Goal: Information Seeking & Learning: Learn about a topic

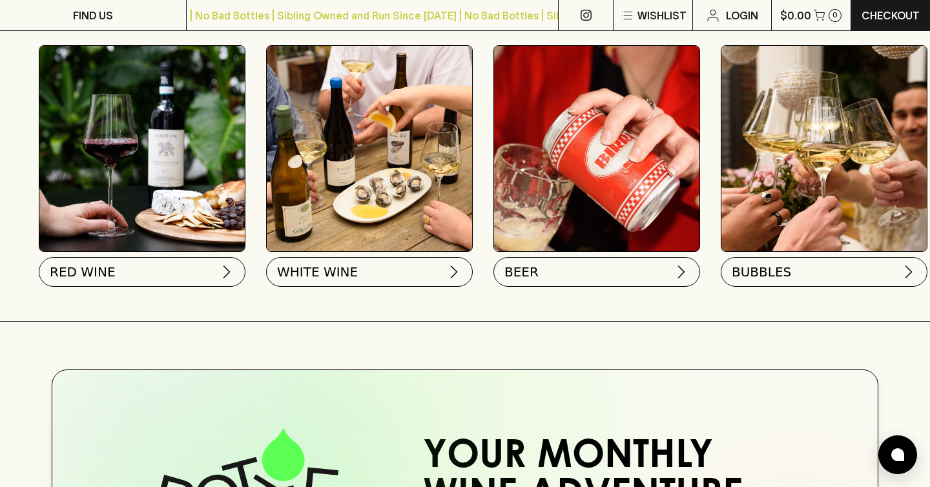
scroll to position [441, 0]
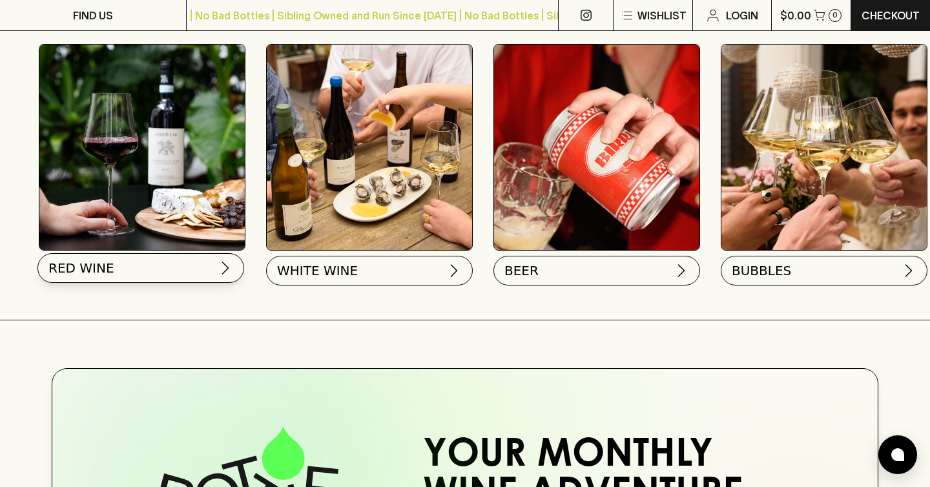
click at [138, 271] on button "RED WINE" at bounding box center [140, 268] width 207 height 30
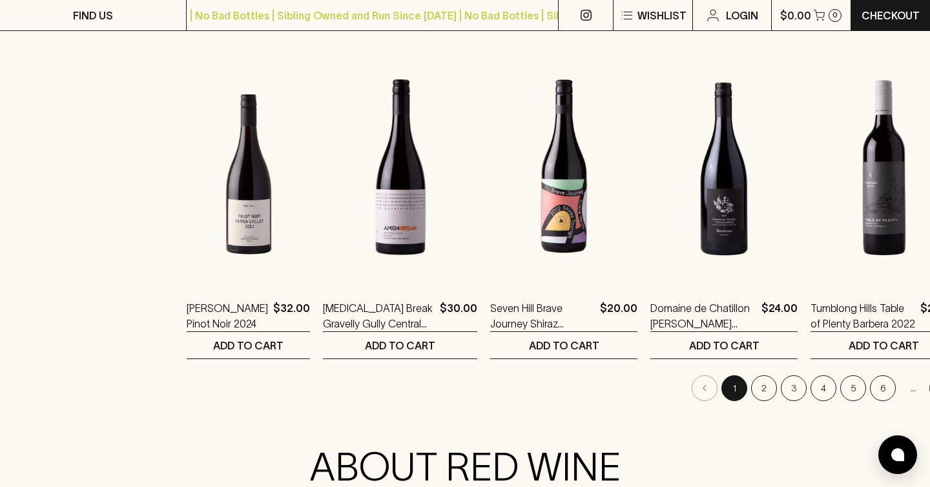
scroll to position [1239, 0]
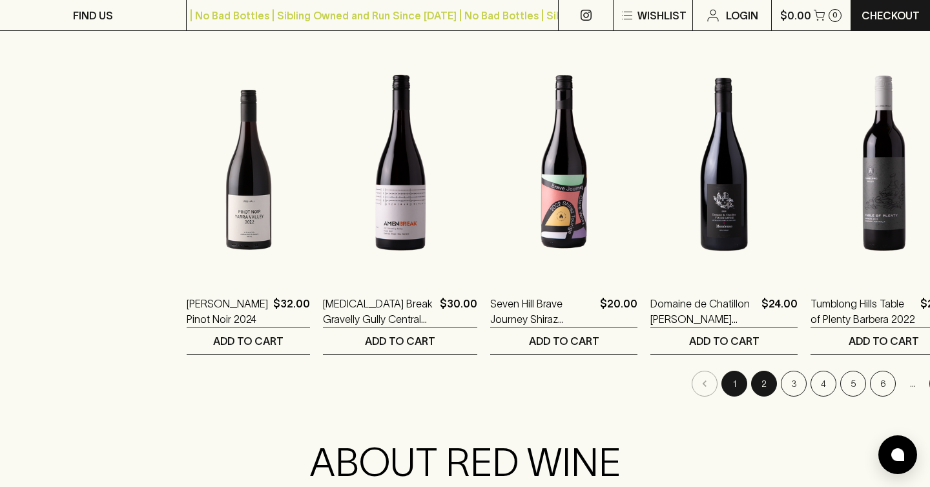
click at [751, 387] on button "2" at bounding box center [764, 384] width 26 height 26
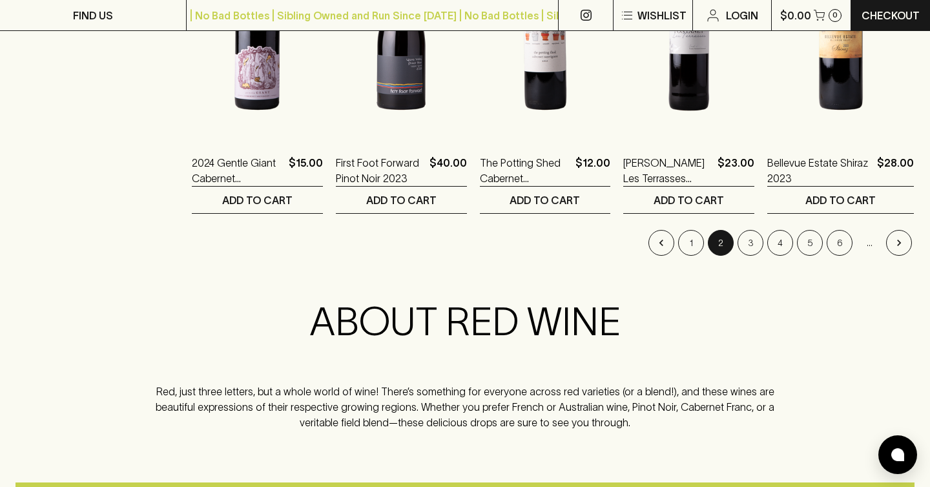
scroll to position [1388, 0]
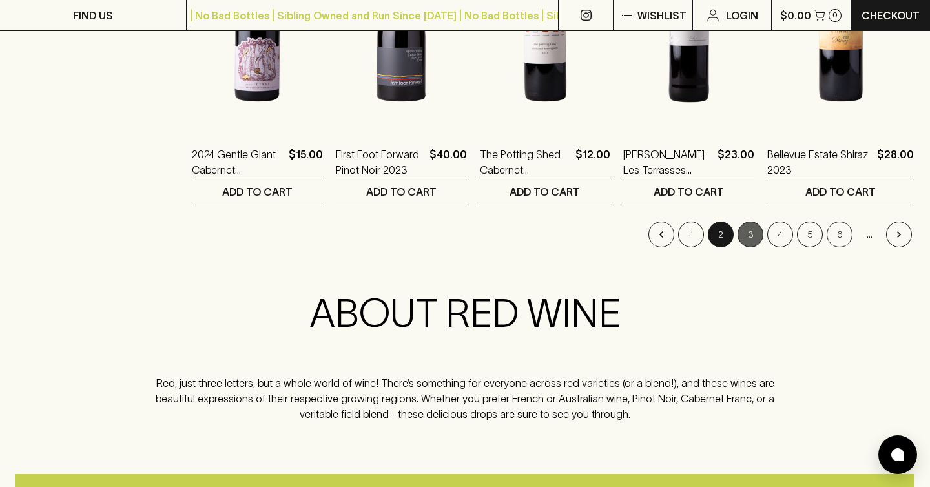
click at [745, 232] on button "3" at bounding box center [750, 234] width 26 height 26
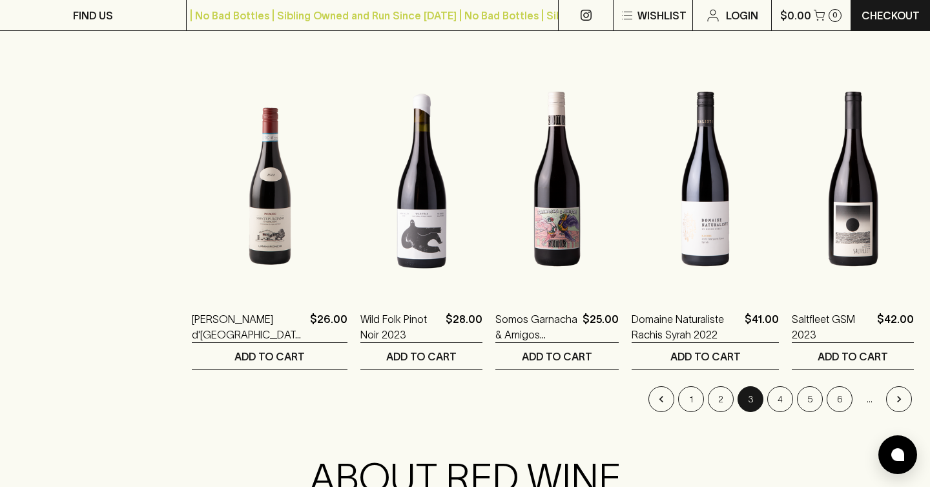
scroll to position [1230, 0]
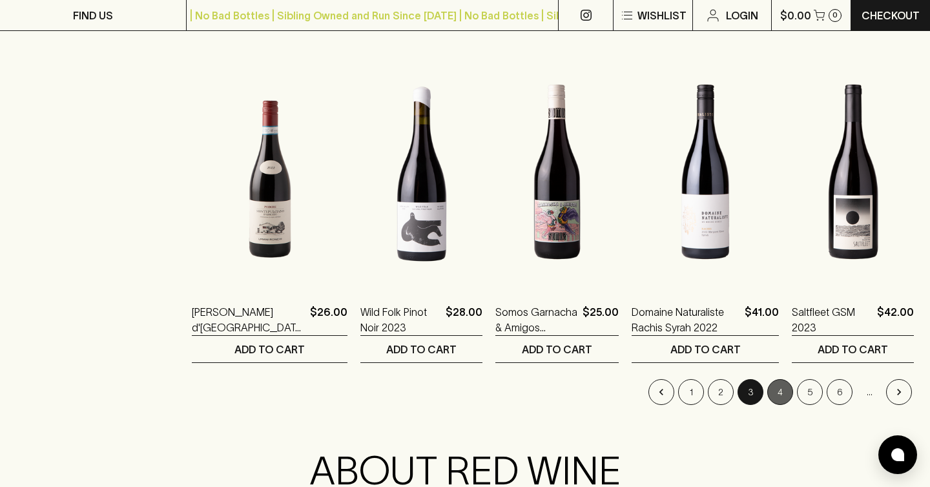
click at [774, 394] on button "4" at bounding box center [780, 392] width 26 height 26
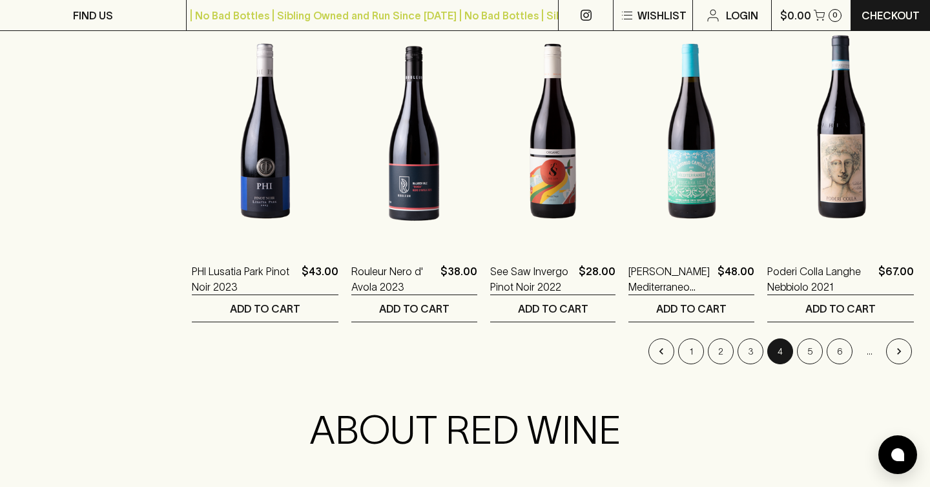
scroll to position [1271, 0]
click at [808, 347] on button "5" at bounding box center [810, 351] width 26 height 26
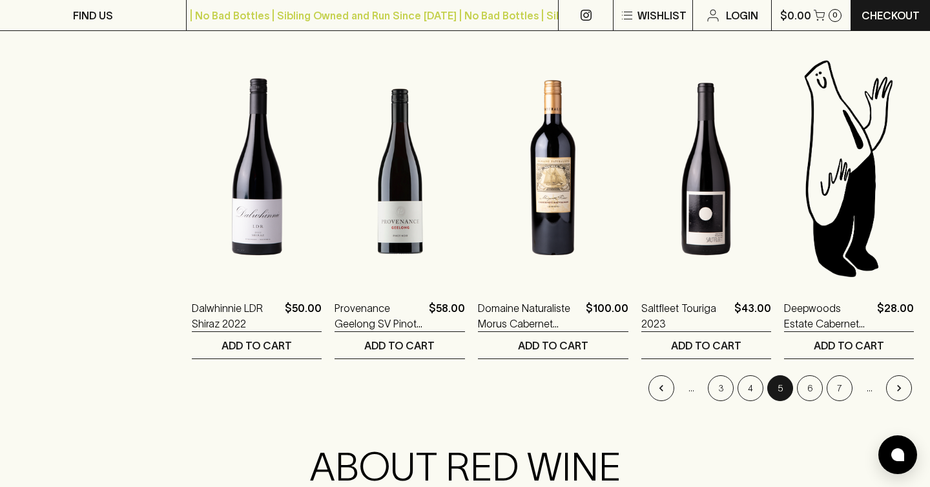
scroll to position [1259, 0]
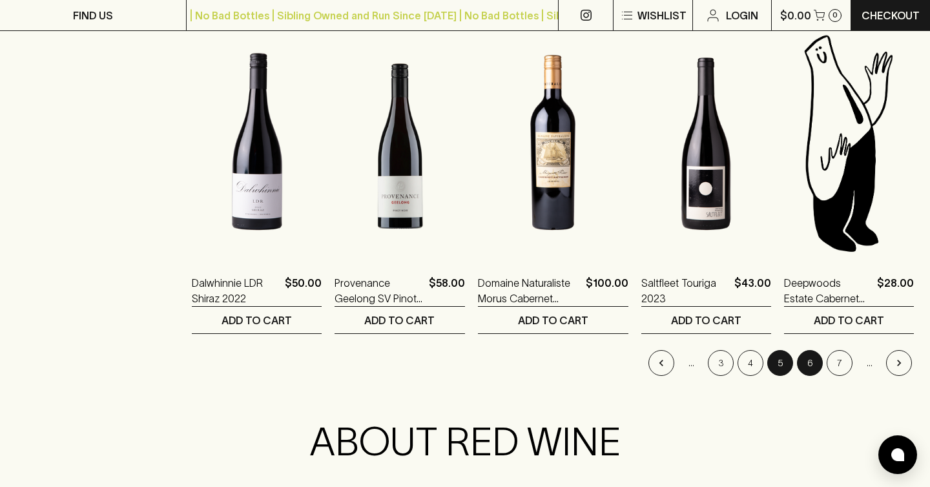
click at [808, 364] on button "6" at bounding box center [810, 363] width 26 height 26
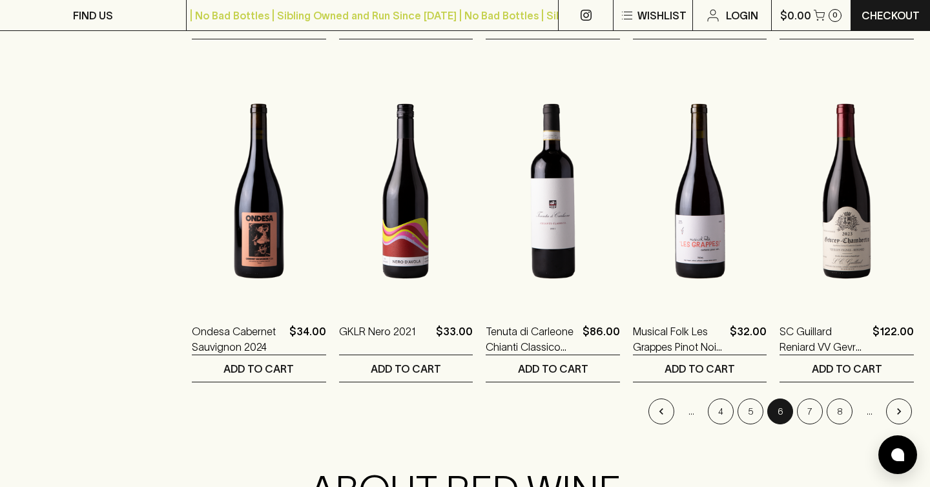
scroll to position [1213, 0]
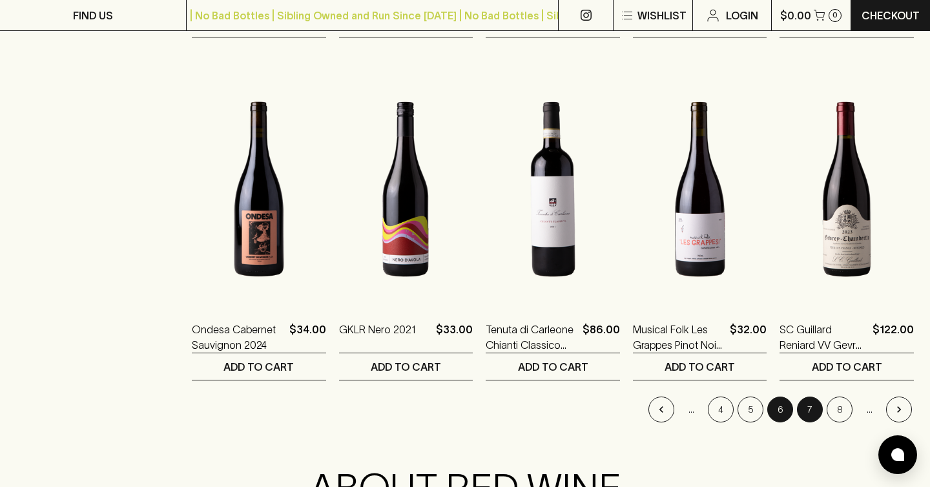
click at [816, 419] on button "7" at bounding box center [810, 409] width 26 height 26
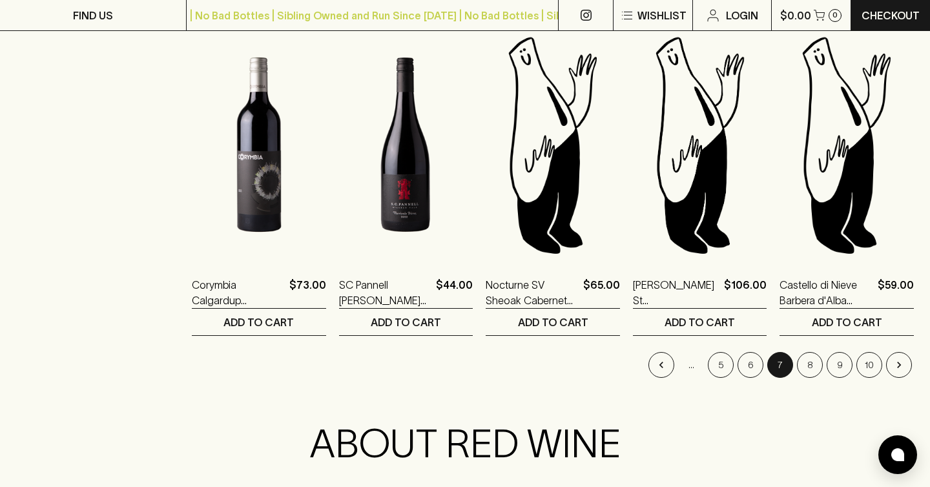
scroll to position [1292, 0]
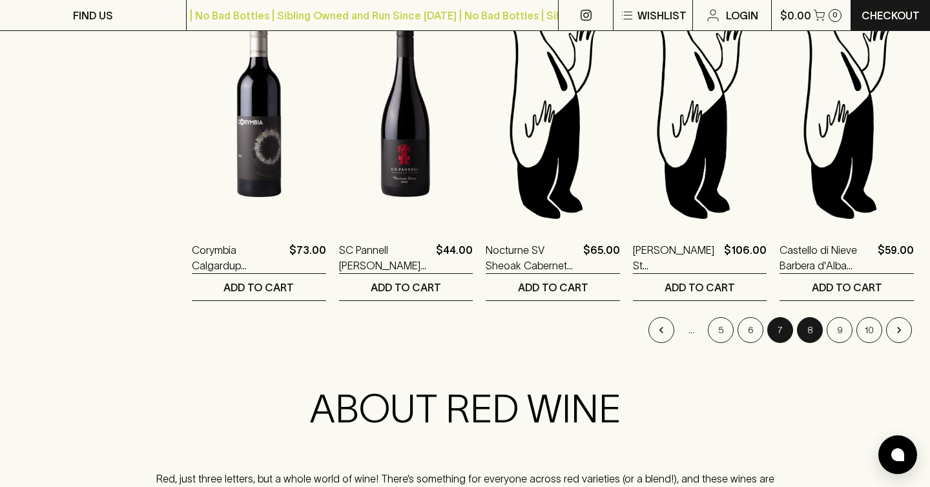
click at [815, 337] on button "8" at bounding box center [810, 330] width 26 height 26
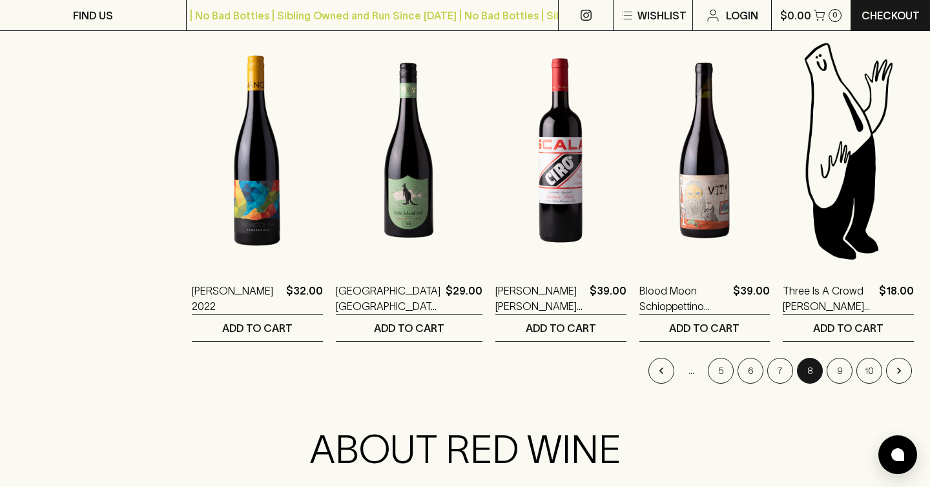
scroll to position [1253, 0]
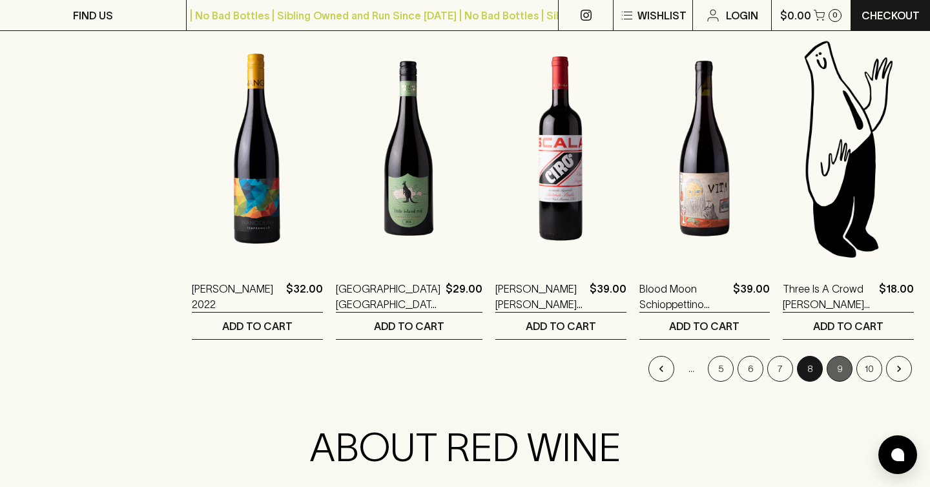
click at [832, 374] on button "9" at bounding box center [840, 369] width 26 height 26
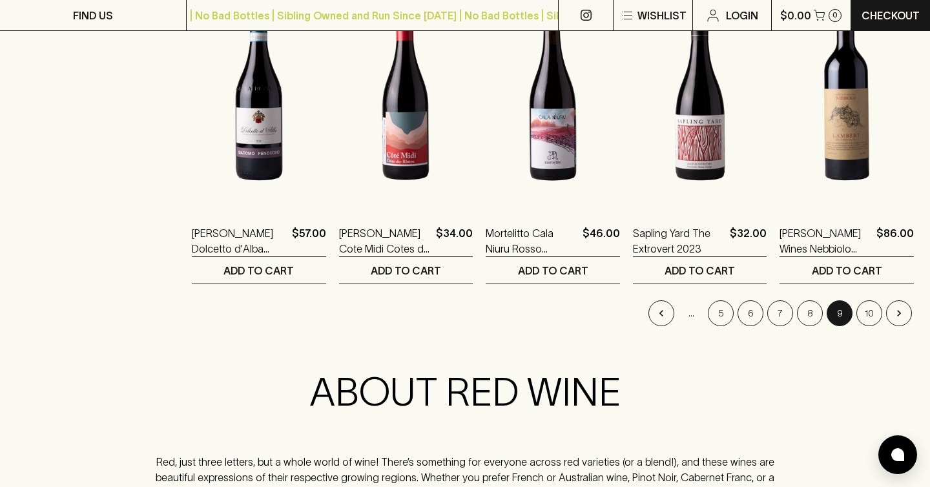
scroll to position [1310, 0]
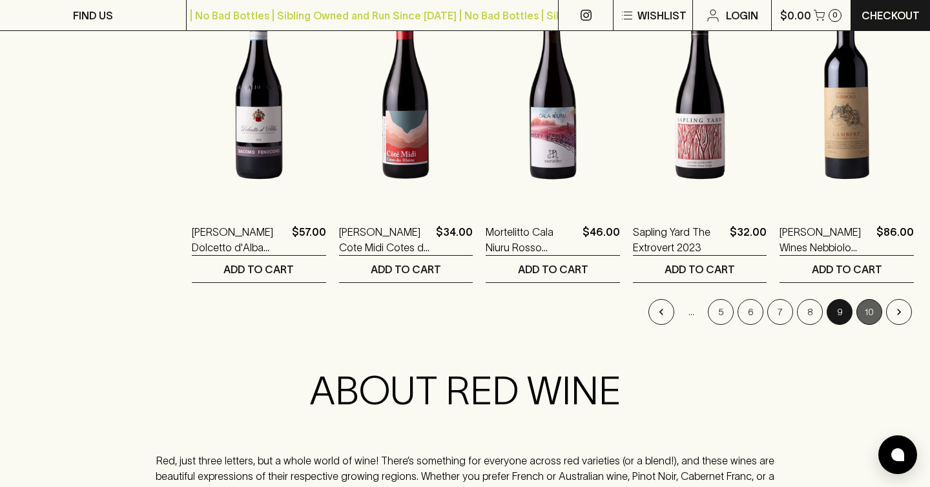
click at [867, 316] on button "10" at bounding box center [869, 312] width 26 height 26
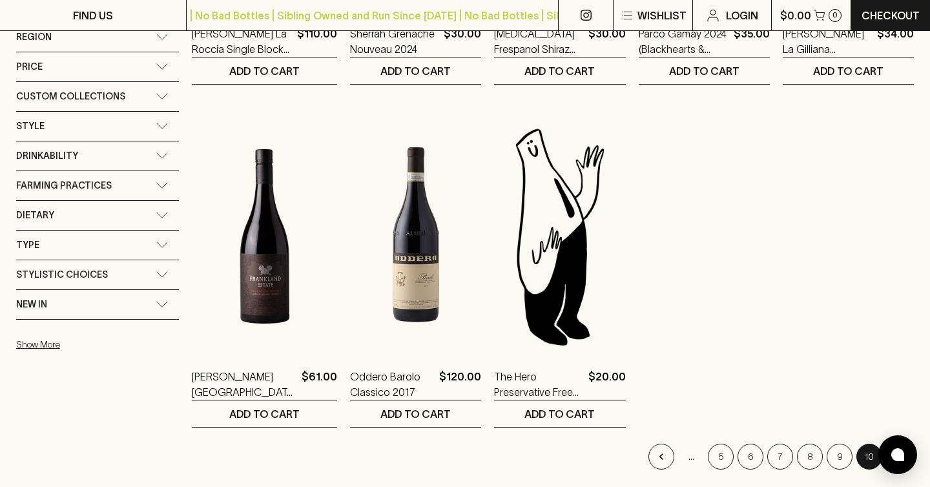
scroll to position [849, 0]
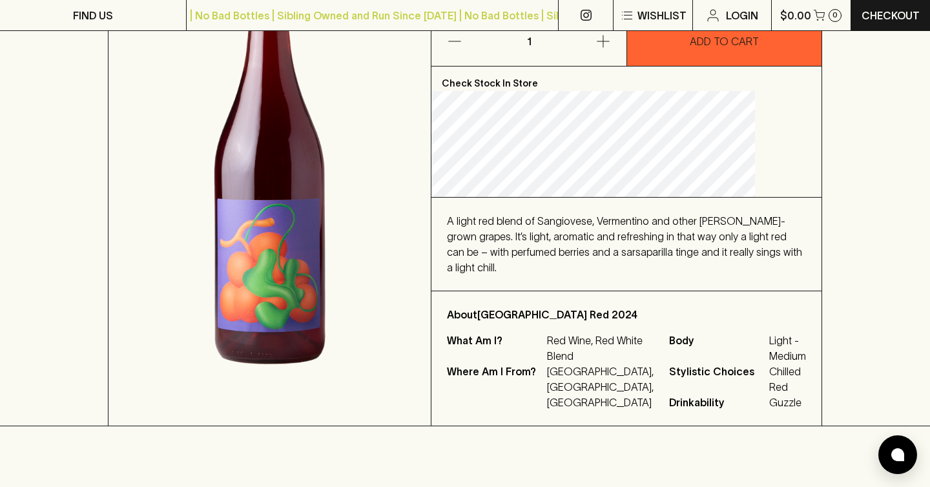
scroll to position [257, 0]
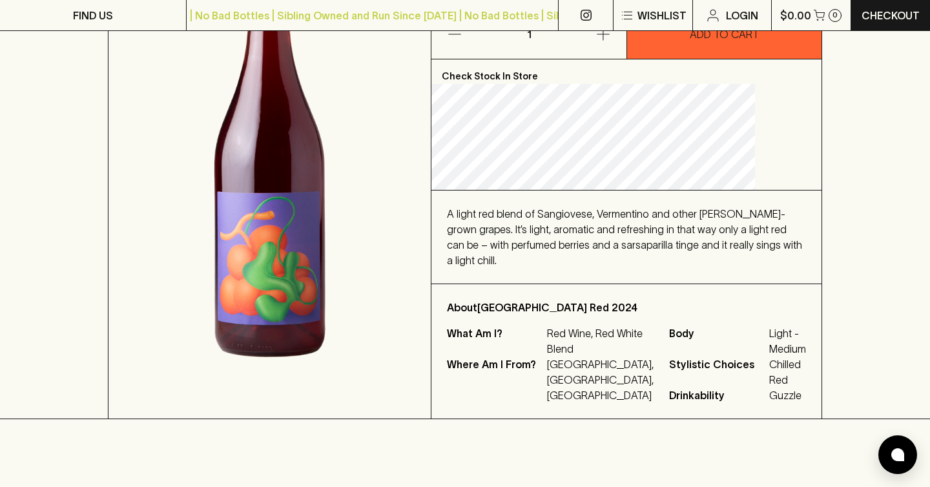
click at [623, 221] on div "A light red blend of Sangiovese, Vermentino and other Koerner-grown grapes. It’…" at bounding box center [626, 237] width 359 height 62
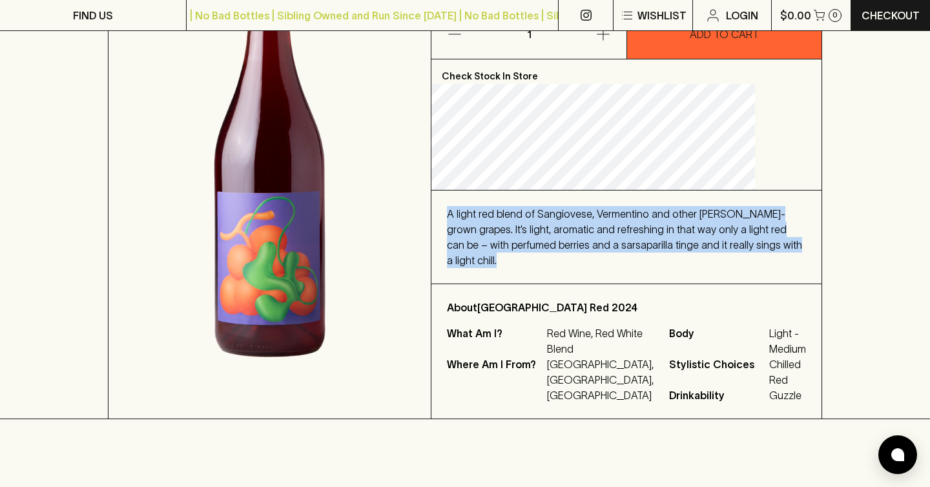
click at [608, 238] on span "A light red blend of Sangiovese, Vermentino and other Koerner-grown grapes. It’…" at bounding box center [624, 237] width 355 height 58
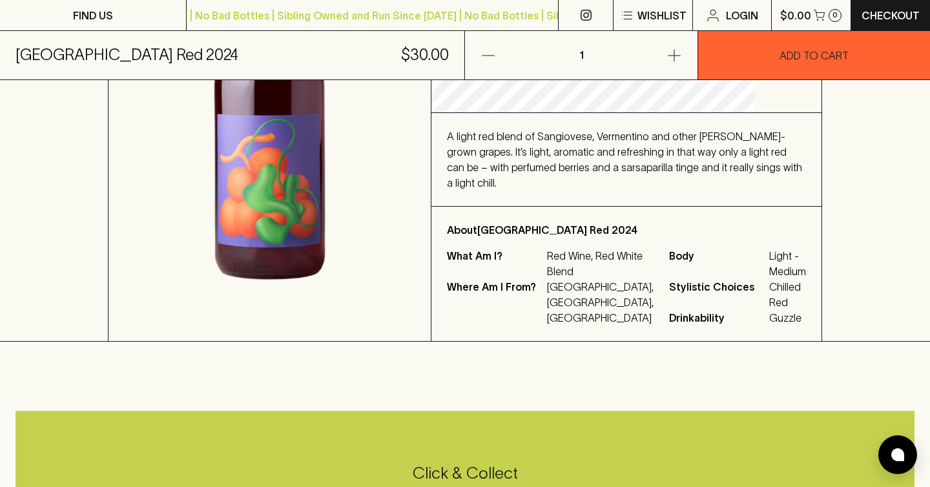
scroll to position [347, 0]
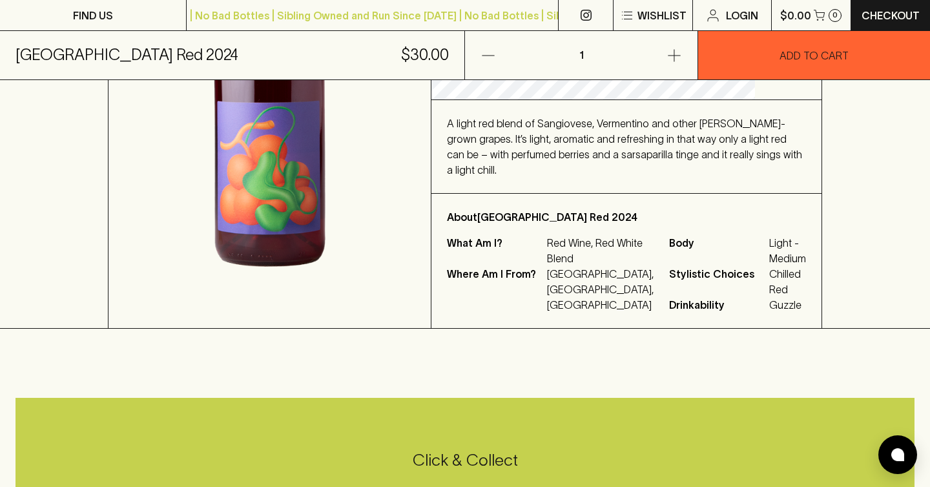
click at [608, 238] on p "Red Wine, Red White Blend" at bounding box center [600, 250] width 107 height 31
click at [601, 250] on p "Red Wine, Red White Blend" at bounding box center [600, 250] width 107 height 31
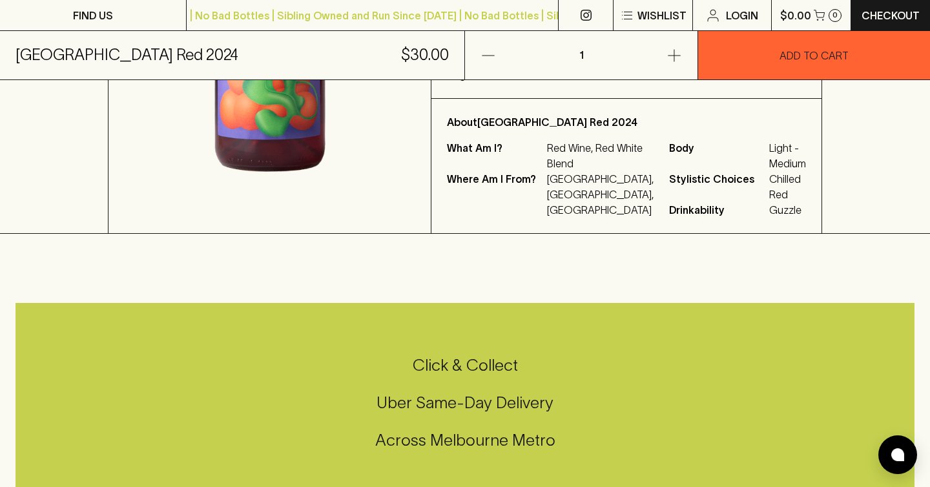
scroll to position [444, 0]
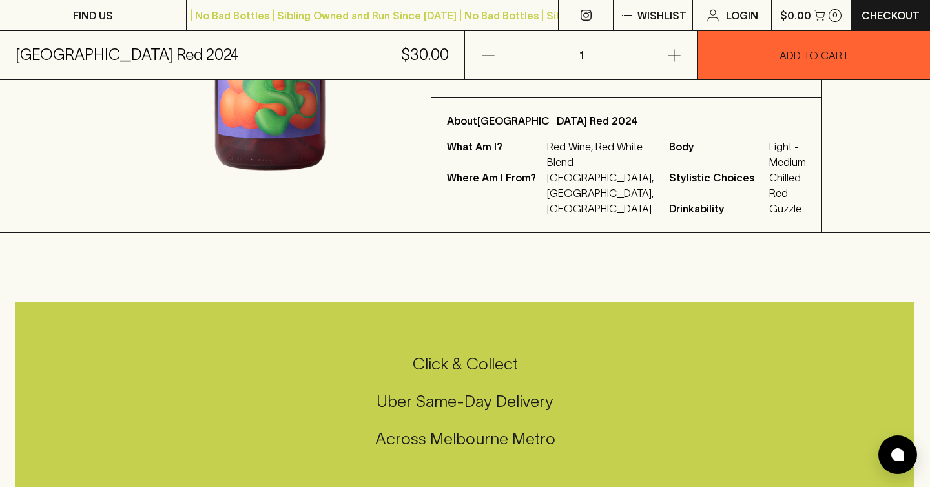
click at [669, 201] on span "Drinkability" at bounding box center [717, 208] width 97 height 15
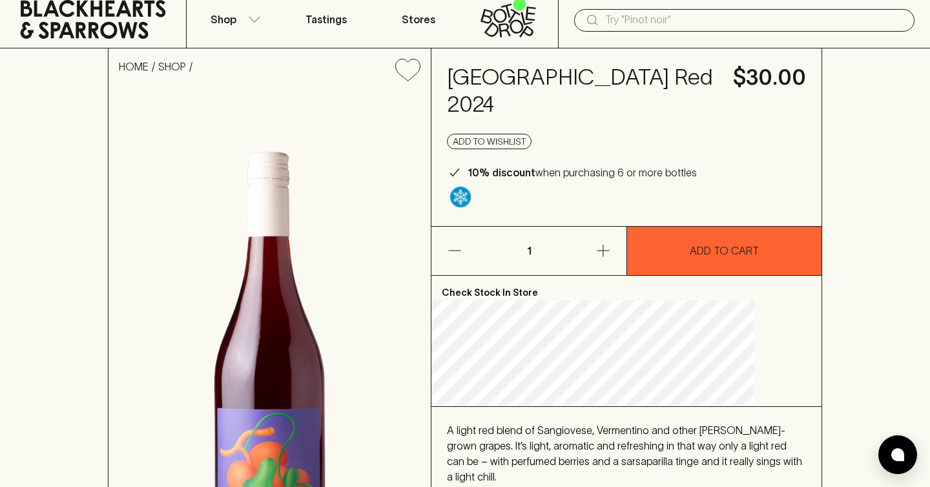
scroll to position [0, 0]
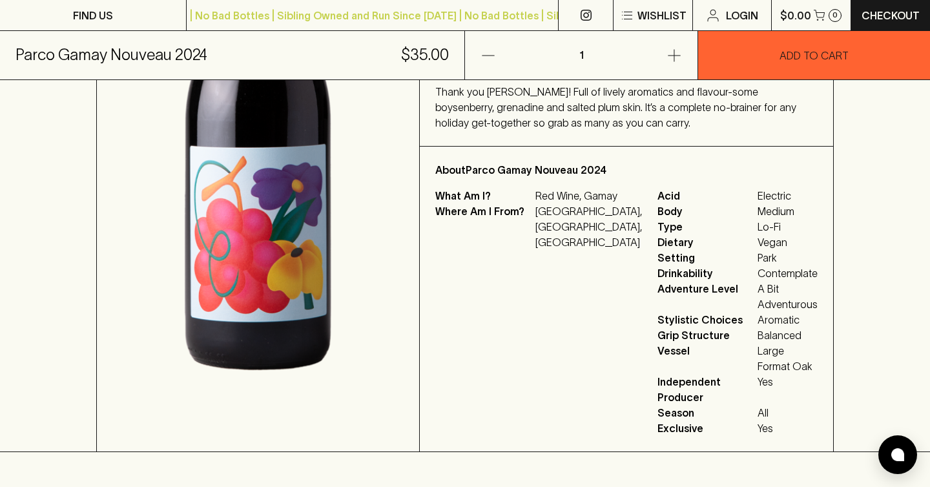
scroll to position [412, 0]
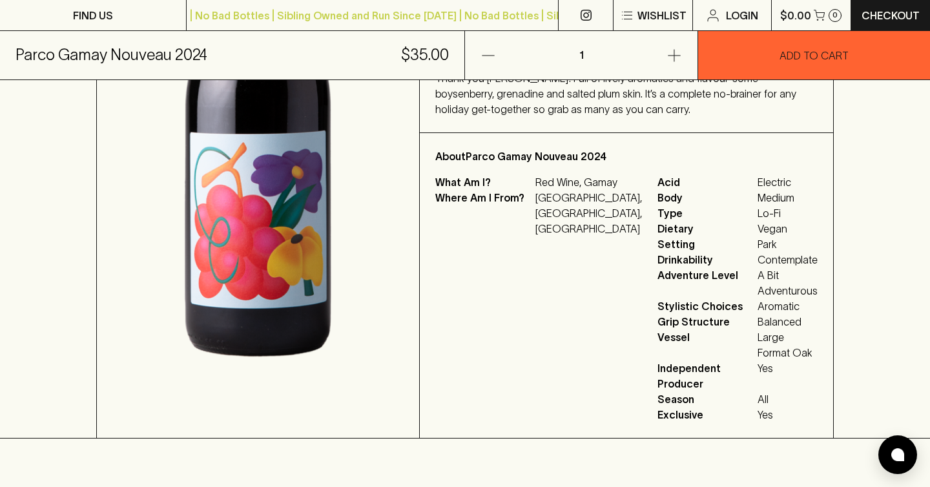
click at [657, 391] on span "Independent Producer" at bounding box center [705, 375] width 97 height 31
click at [657, 314] on span "Stylistic Choices" at bounding box center [705, 305] width 97 height 15
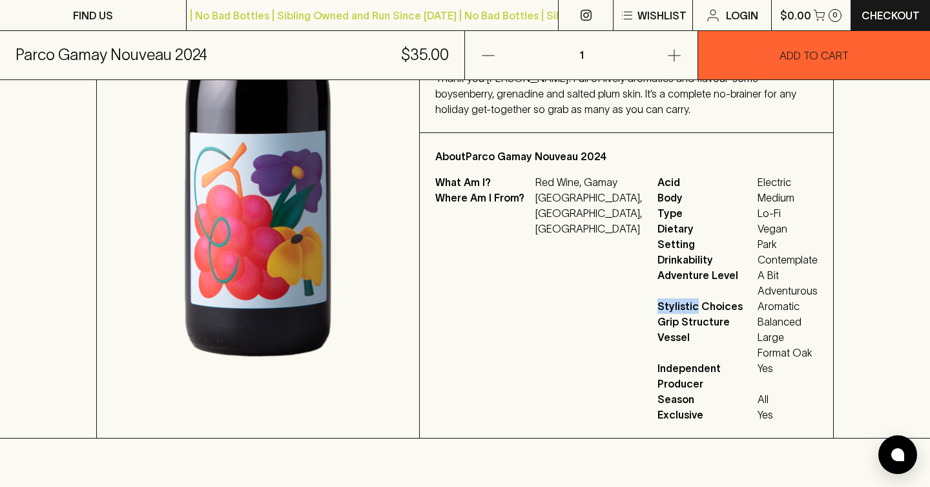
click at [657, 314] on span "Stylistic Choices" at bounding box center [705, 305] width 97 height 15
click at [668, 267] on span "Drinkability" at bounding box center [705, 259] width 97 height 15
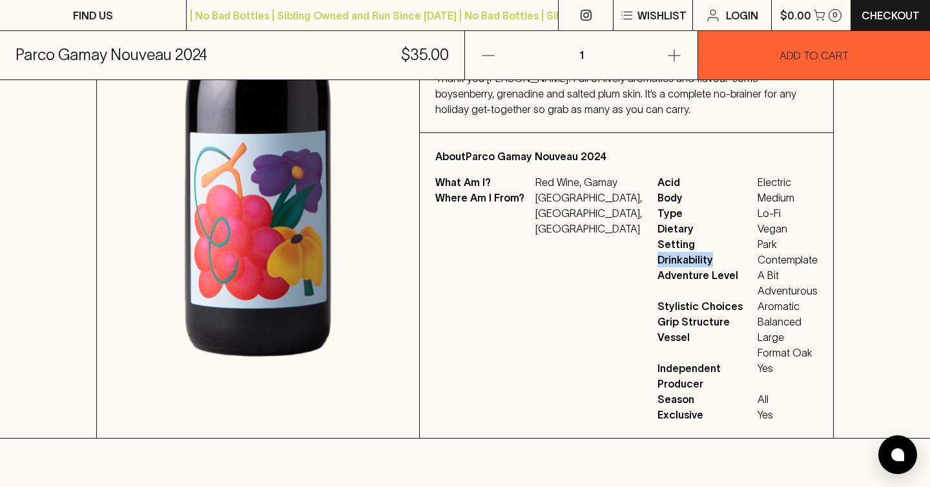
click at [657, 298] on span "Adventure Level" at bounding box center [705, 282] width 97 height 31
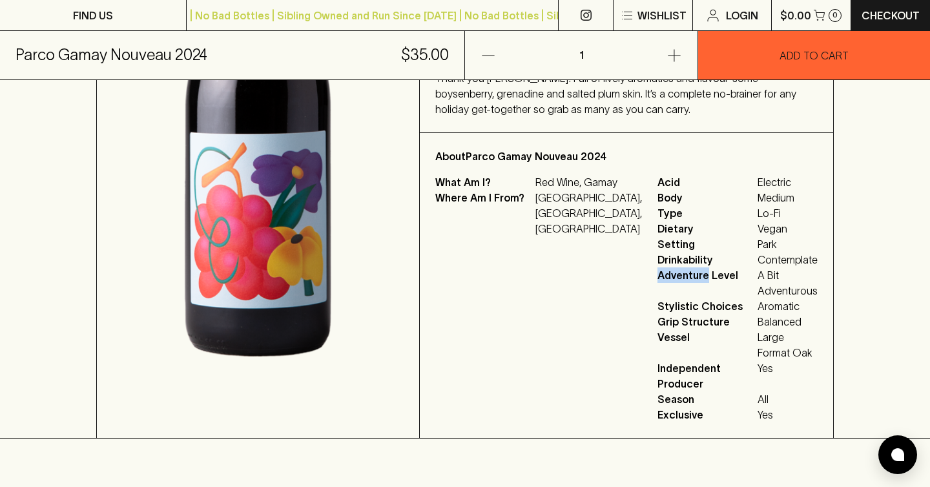
click at [657, 298] on span "Adventure Level" at bounding box center [705, 282] width 97 height 31
click at [657, 252] on span "Setting" at bounding box center [705, 243] width 97 height 15
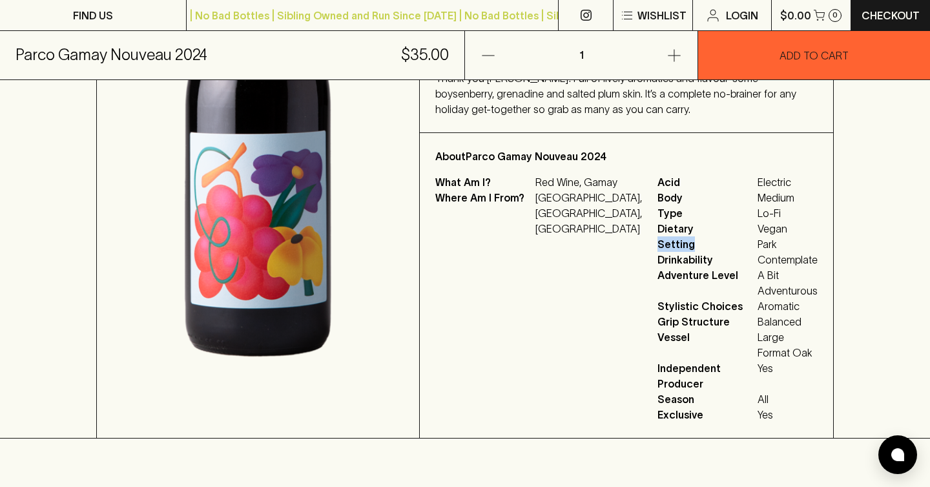
click at [657, 252] on span "Setting" at bounding box center [705, 243] width 97 height 15
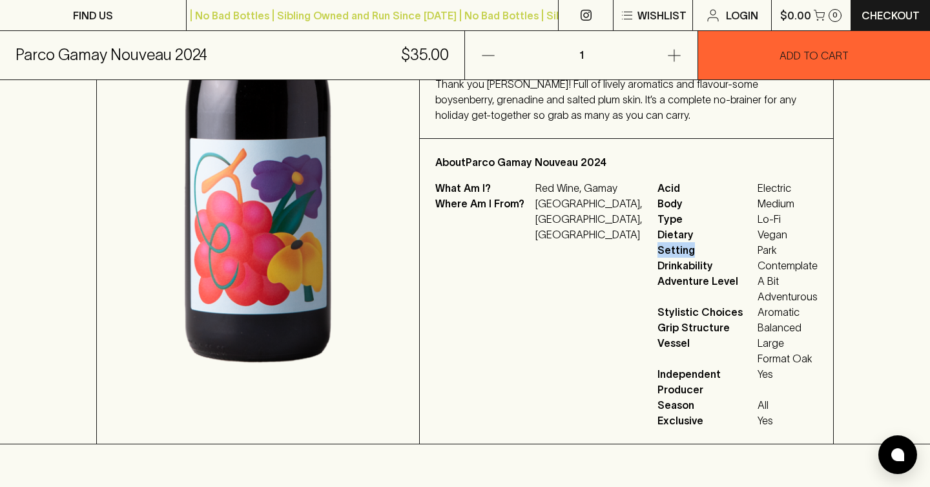
scroll to position [406, 0]
click at [657, 258] on span "Setting" at bounding box center [705, 250] width 97 height 15
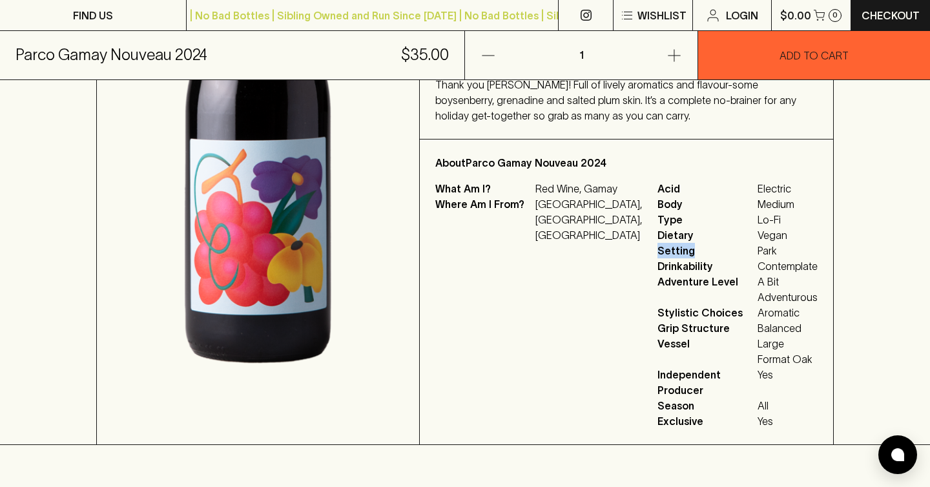
click at [657, 212] on span "Body" at bounding box center [705, 203] width 97 height 15
click at [657, 227] on span "Type" at bounding box center [705, 219] width 97 height 15
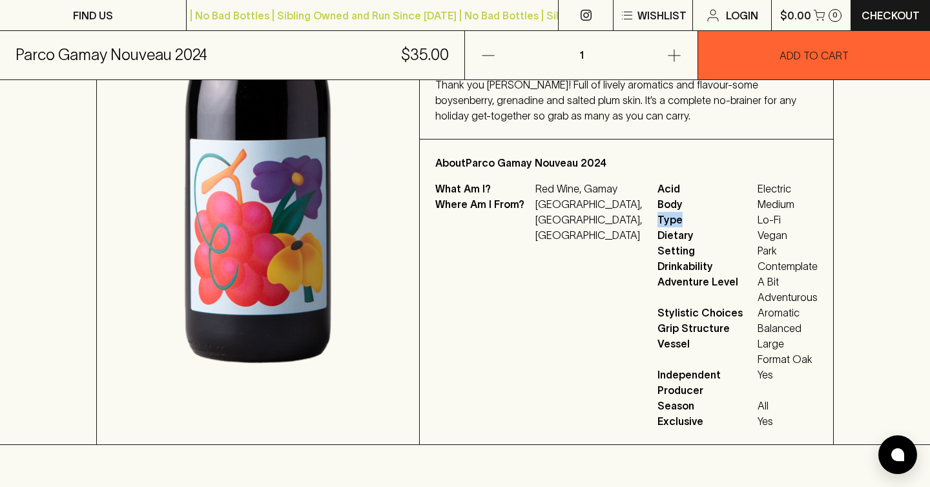
click at [657, 227] on span "Type" at bounding box center [705, 219] width 97 height 15
click at [657, 336] on span "Grip Structure" at bounding box center [705, 327] width 97 height 15
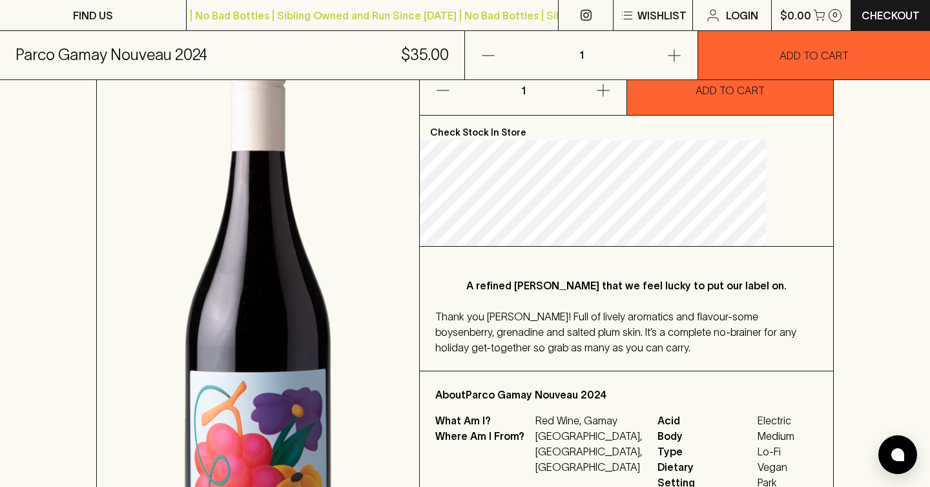
scroll to position [153, 0]
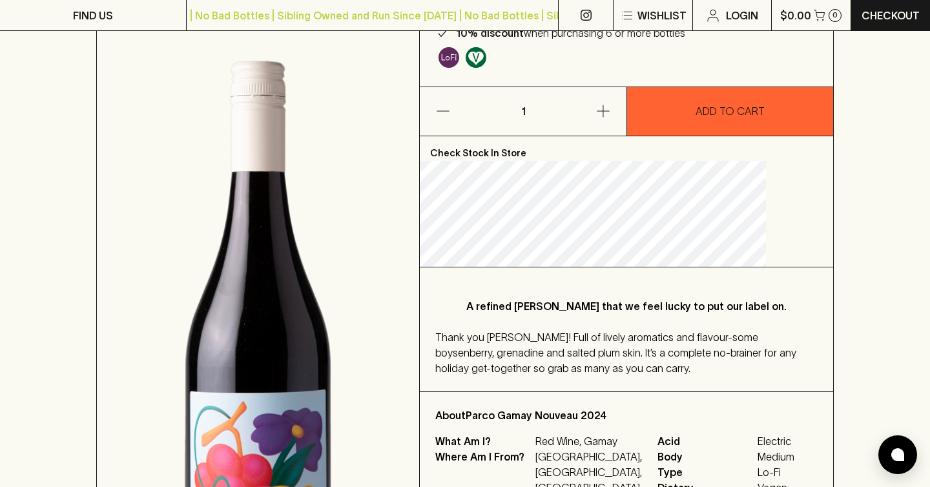
click at [612, 372] on div "Thank you Koerner! Full of lively aromatics and flavour-some boysenberry, grena…" at bounding box center [626, 352] width 382 height 46
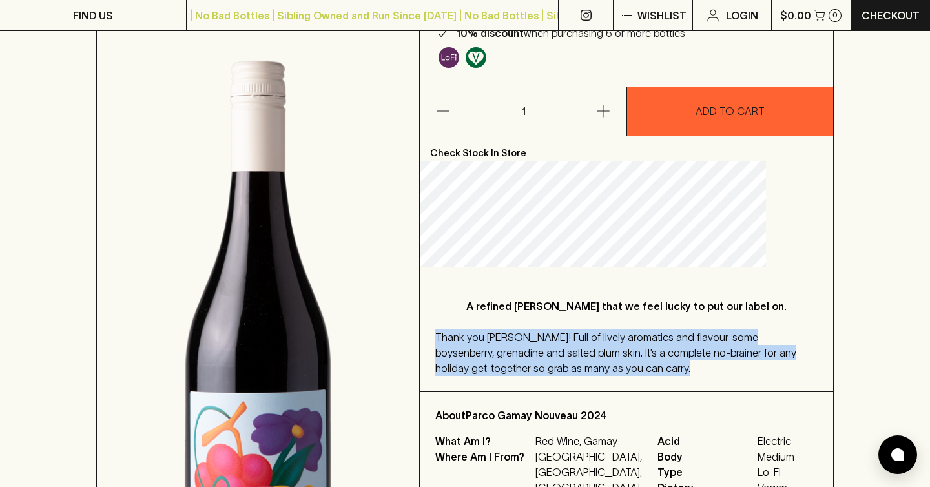
click at [603, 374] on span "Thank you Koerner! Full of lively aromatics and flavour-some boysenberry, grena…" at bounding box center [615, 352] width 361 height 43
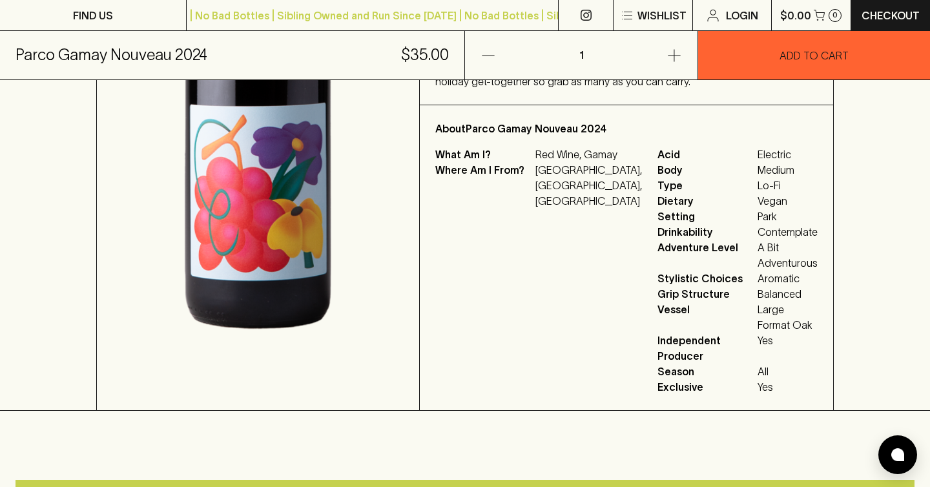
scroll to position [415, 0]
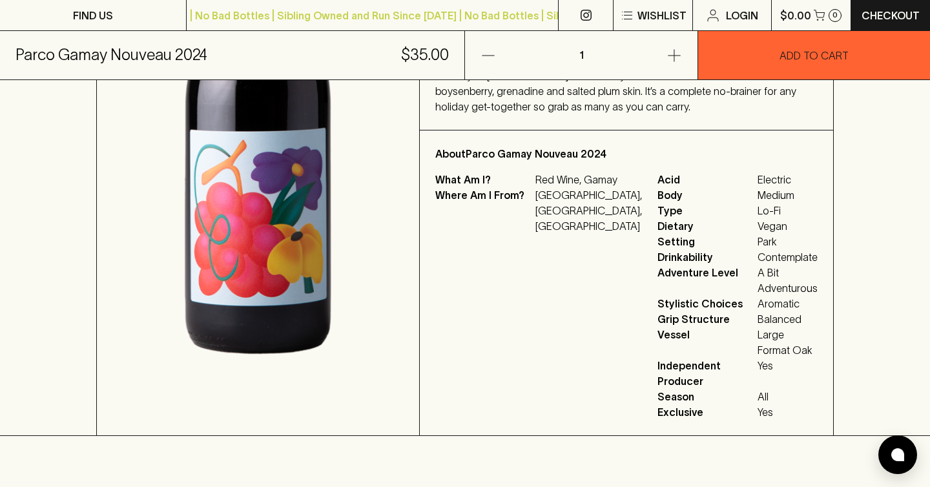
click at [708, 249] on span "Setting" at bounding box center [705, 241] width 97 height 15
click at [621, 221] on div "What Am I? Red Wine, Gamay Where Am I From? Australia, South Australia, Adelaid…" at bounding box center [626, 296] width 382 height 248
drag, startPoint x: 645, startPoint y: 333, endPoint x: 771, endPoint y: 336, distance: 125.9
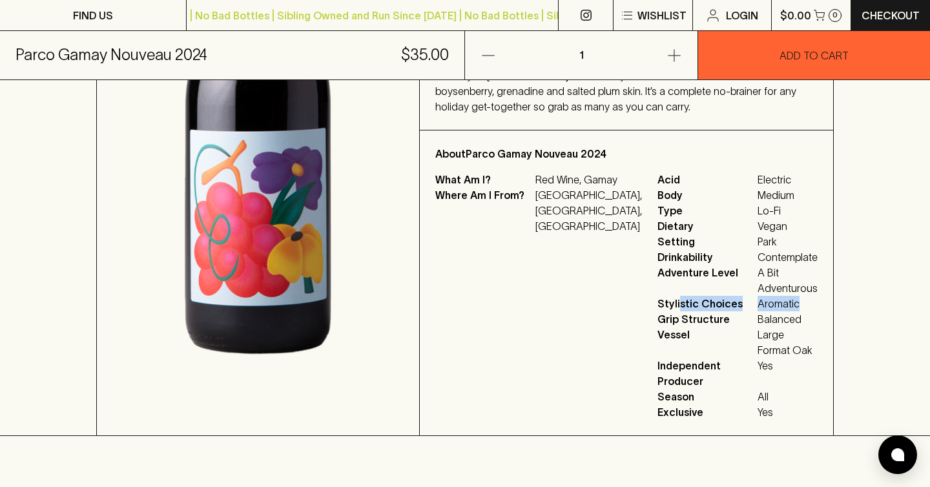
click at [771, 311] on p "Stylistic Choices Aromatic" at bounding box center [737, 303] width 160 height 15
click at [771, 311] on span "Aromatic" at bounding box center [787, 303] width 60 height 15
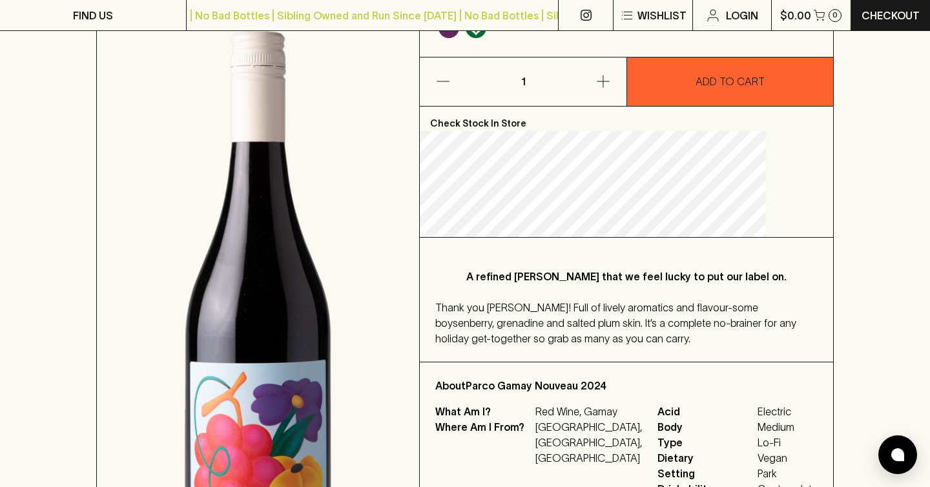
scroll to position [0, 0]
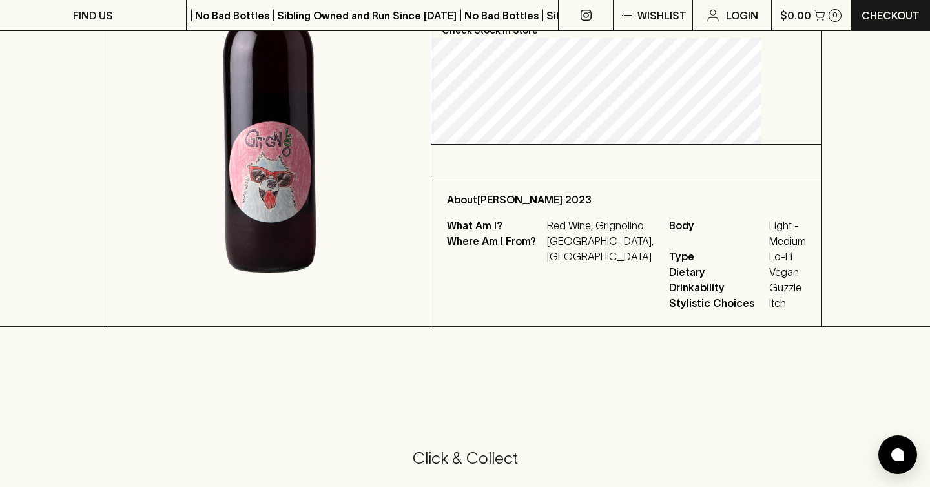
scroll to position [294, 0]
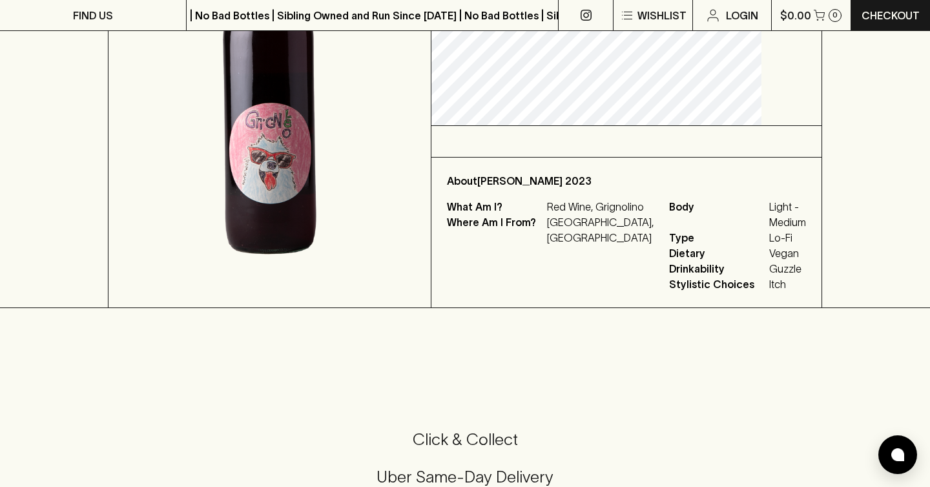
click at [605, 214] on p "Red Wine, Grignolino" at bounding box center [600, 206] width 107 height 15
click at [630, 252] on div "What Am I? Red Wine, Grignolino Where Am I From? Italy, Piedmont Body Light - M…" at bounding box center [626, 245] width 359 height 93
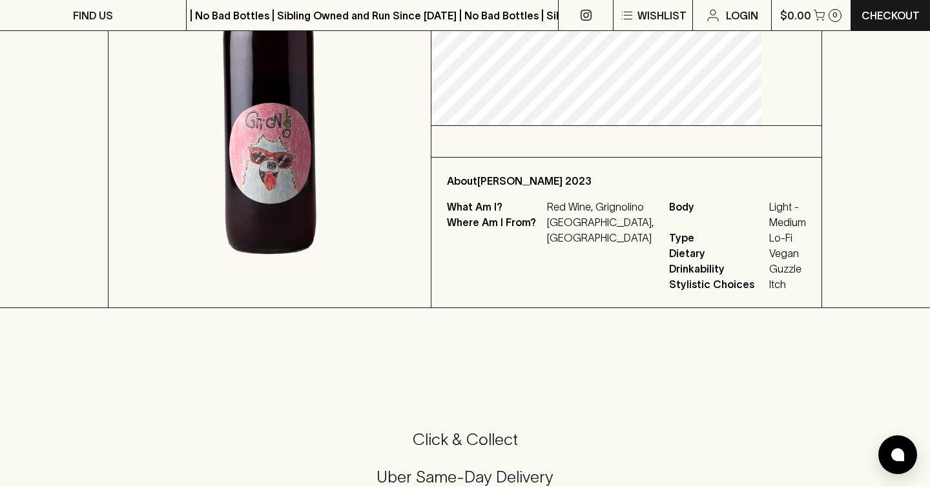
click at [630, 252] on div "What Am I? Red Wine, Grignolino Where Am I From? Italy, Piedmont Body Light - M…" at bounding box center [626, 245] width 359 height 93
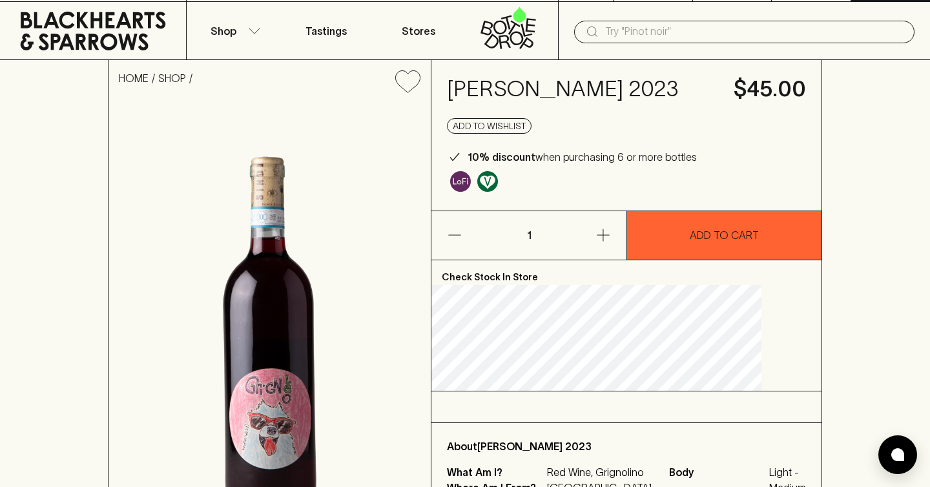
scroll to position [0, 0]
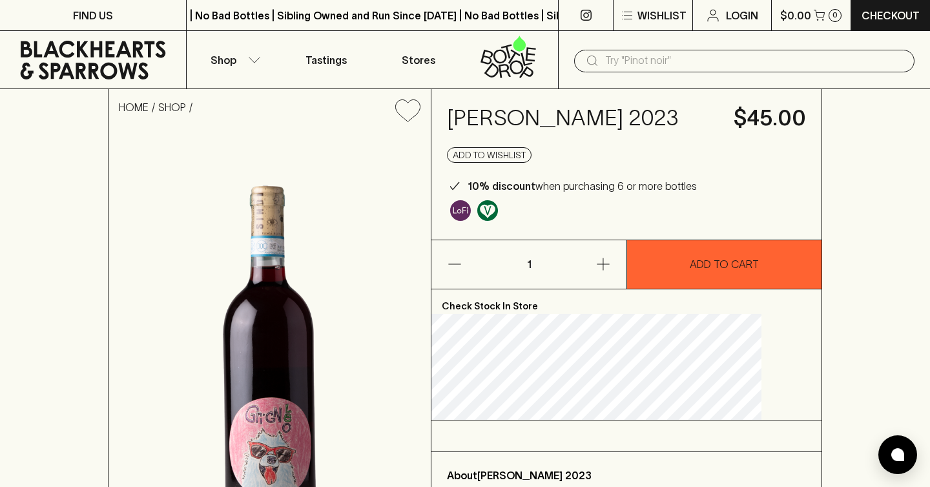
click at [589, 194] on p "10% discount when purchasing 6 or more bottles" at bounding box center [582, 185] width 229 height 15
click at [618, 194] on p "10% discount when purchasing 6 or more bottles" at bounding box center [582, 185] width 229 height 15
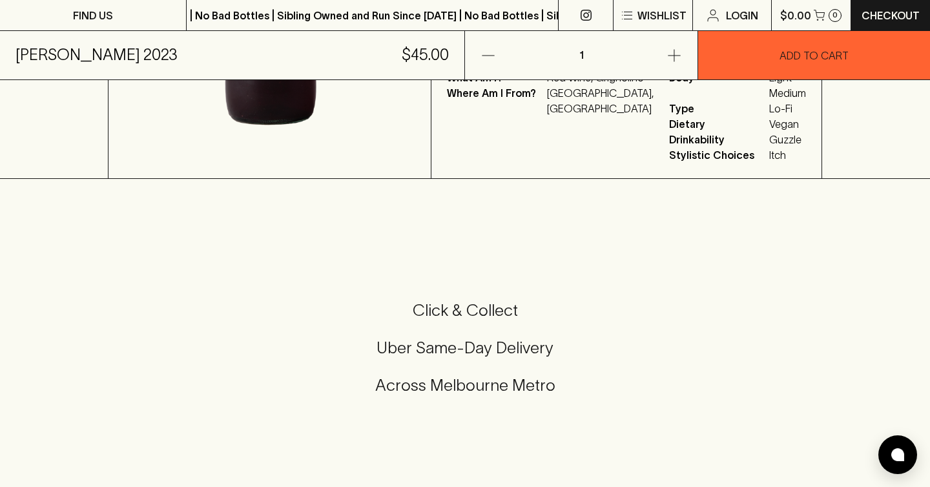
scroll to position [427, 0]
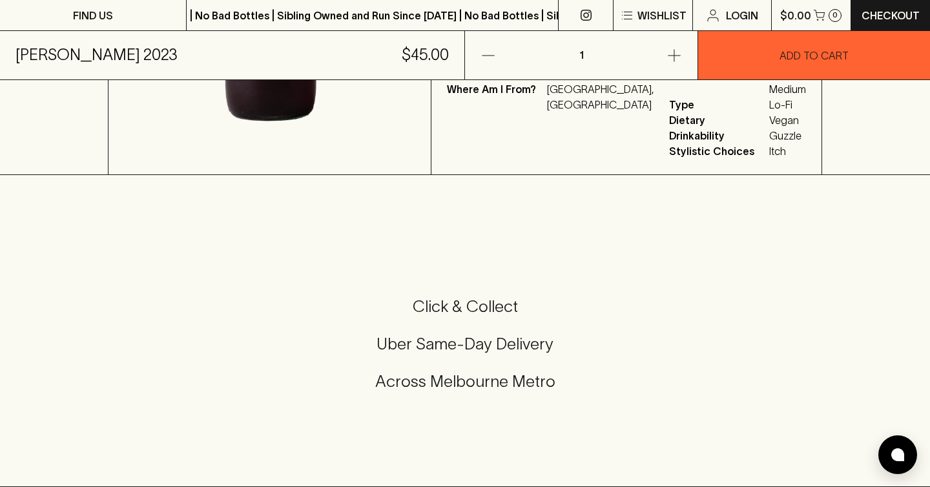
click at [669, 159] on span "Stylistic Choices" at bounding box center [717, 150] width 97 height 15
click at [674, 159] on span "Stylistic Choices" at bounding box center [717, 150] width 97 height 15
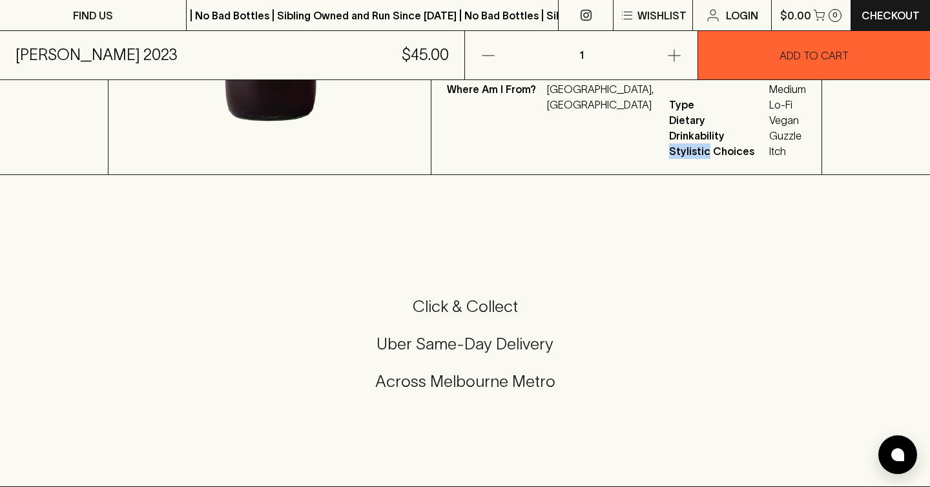
click at [674, 159] on span "Stylistic Choices" at bounding box center [717, 150] width 97 height 15
click at [669, 143] on span "Drinkability" at bounding box center [717, 135] width 97 height 15
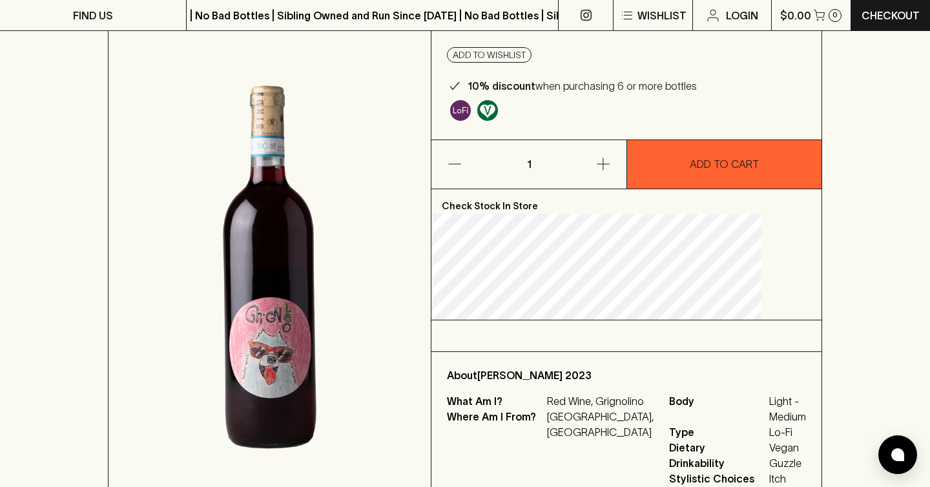
scroll to position [30, 0]
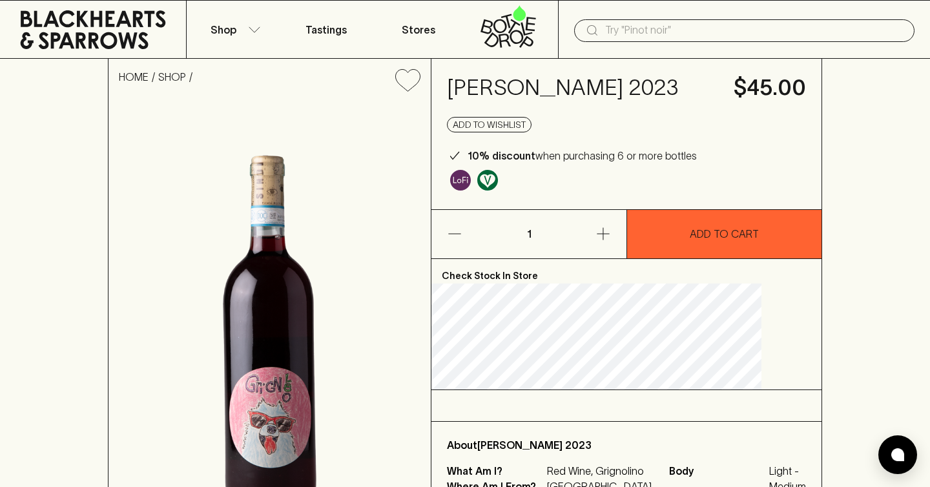
drag, startPoint x: 637, startPoint y: 121, endPoint x: 477, endPoint y: 82, distance: 165.4
click at [477, 82] on h4 "Sindi Mandiqi Grignolino 2023" at bounding box center [582, 87] width 271 height 27
copy h4 "Sindi Mandiqi Grignolino 2023"
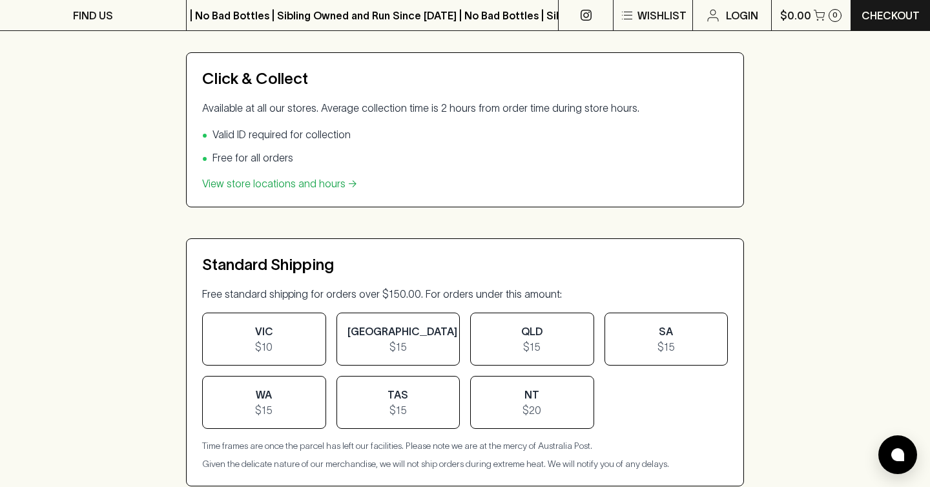
scroll to position [398, 0]
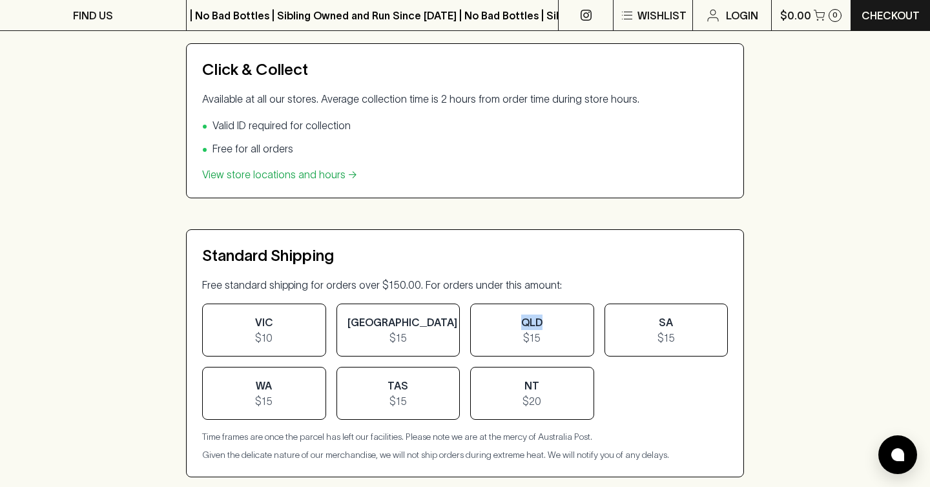
drag, startPoint x: 524, startPoint y: 319, endPoint x: 542, endPoint y: 324, distance: 18.6
click at [542, 324] on div "QLD $15" at bounding box center [532, 330] width 124 height 53
click at [529, 325] on span "QLD" at bounding box center [531, 322] width 21 height 12
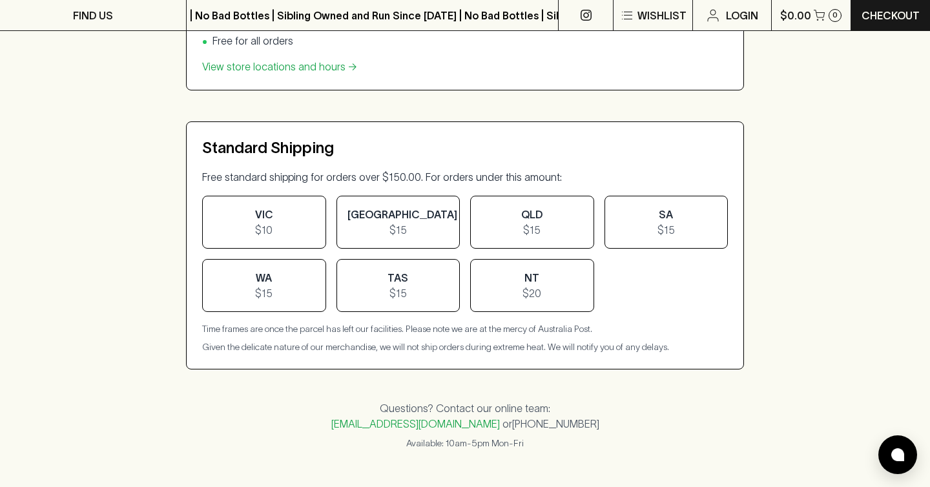
scroll to position [554, 0]
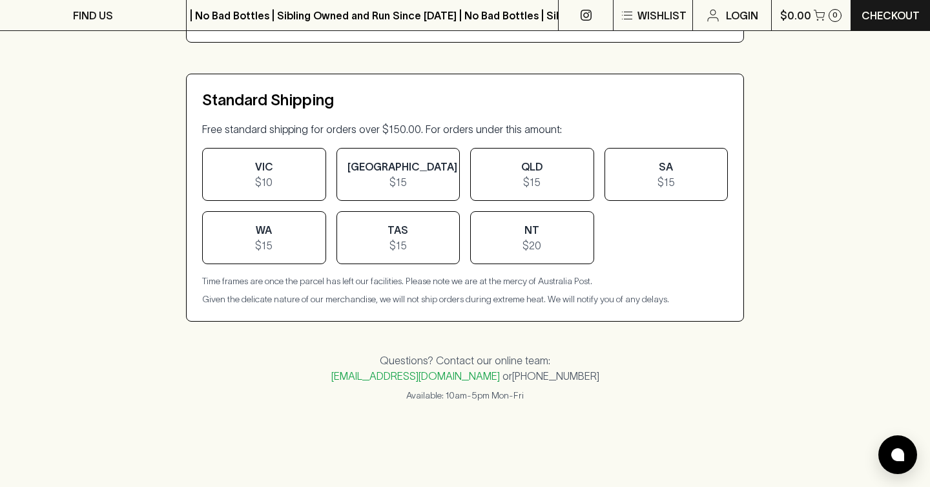
click at [508, 305] on div "Standard Shipping Free standard shipping for orders over $150.00. For orders un…" at bounding box center [465, 198] width 558 height 248
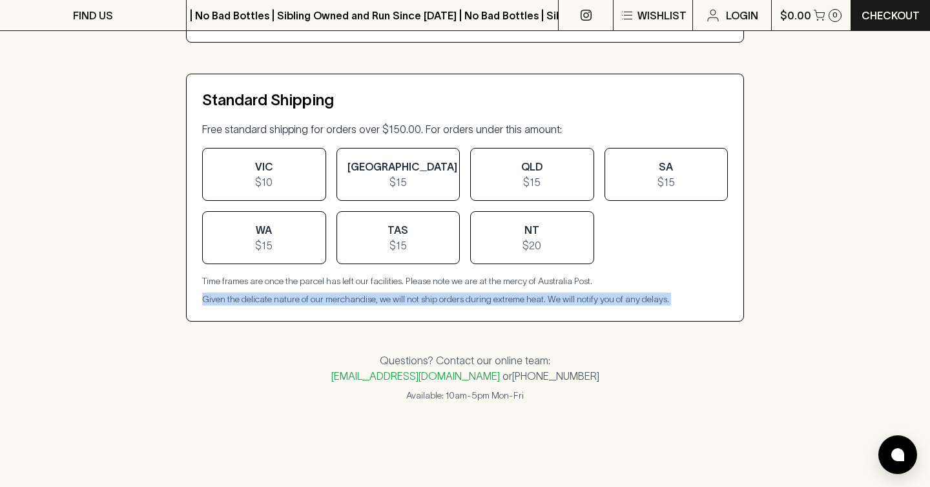
click at [505, 302] on p "Given the delicate nature of our merchandise, we will not ship orders during ex…" at bounding box center [465, 299] width 526 height 13
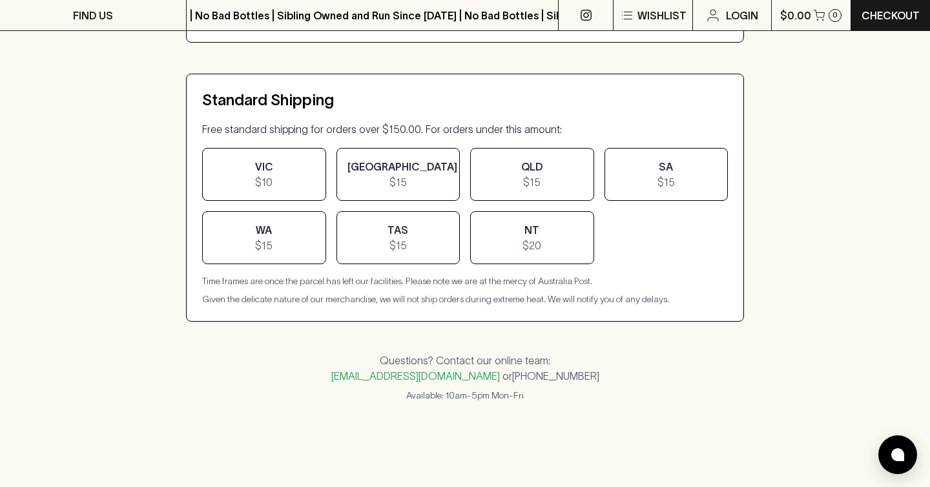
click at [505, 302] on p "Given the delicate nature of our merchandise, we will not ship orders during ex…" at bounding box center [465, 299] width 526 height 13
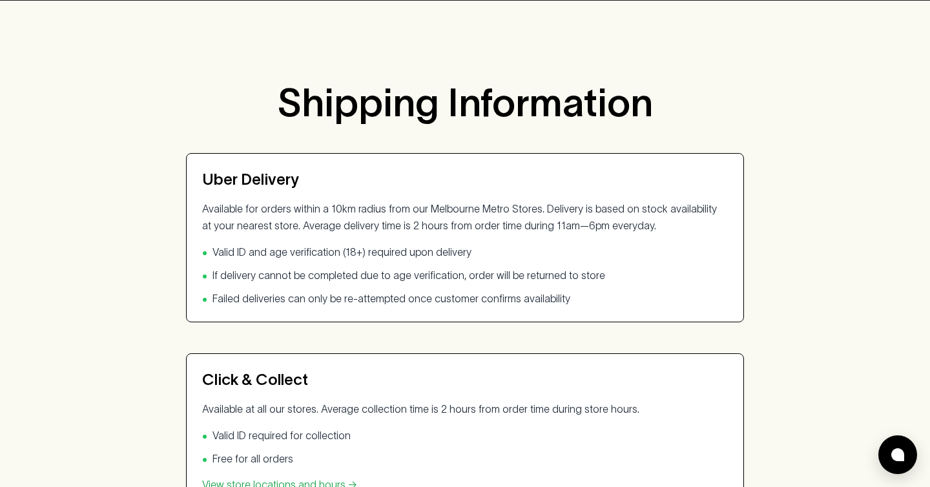
scroll to position [88, 0]
click at [493, 246] on li "• Valid ID and age verification (18+) required upon delivery" at bounding box center [465, 252] width 526 height 15
